Goal: Communication & Community: Answer question/provide support

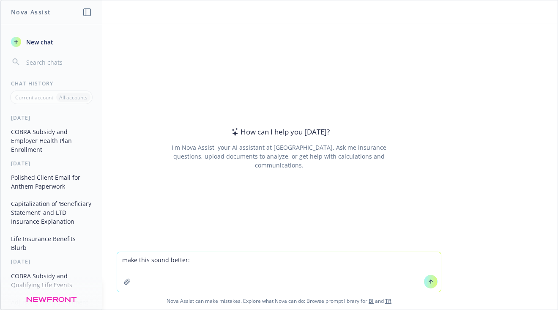
type textarea "make this sound better: Great news! We were able to work with the Paylocity tea…"
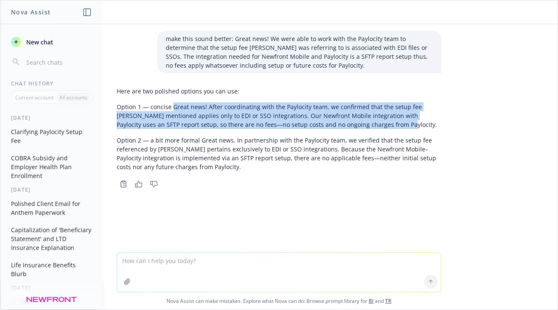
drag, startPoint x: 169, startPoint y: 106, endPoint x: 381, endPoint y: 124, distance: 212.8
click at [381, 124] on p "Option 1 — concise Great news! After coordinating with the Paylocity team, we c…" at bounding box center [279, 115] width 324 height 27
copy p "Great news! After coordinating with the Paylocity team, we confirmed that the s…"
